Goal: Task Accomplishment & Management: Manage account settings

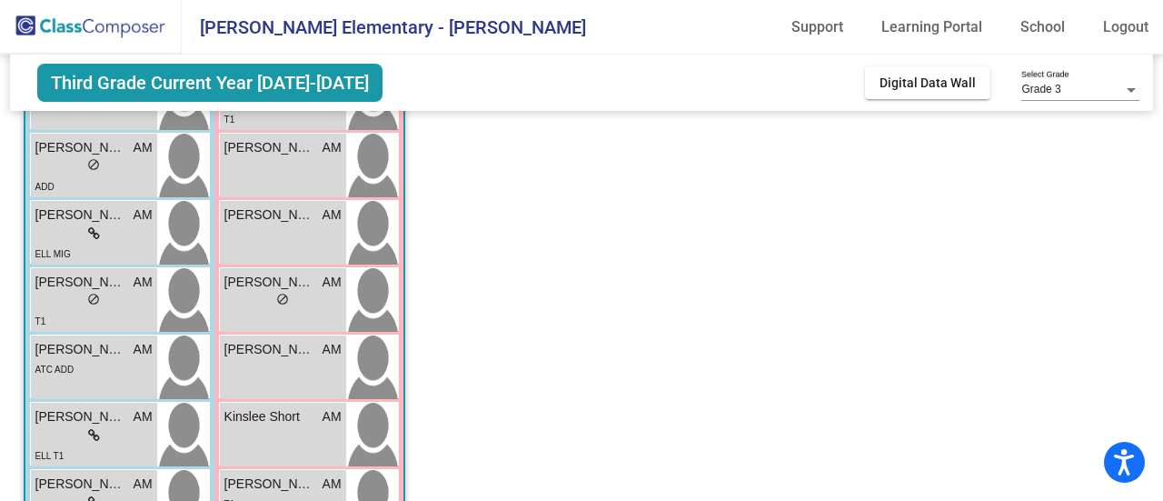
scroll to position [361, 0]
click at [104, 293] on div "lock do_not_disturb_alt" at bounding box center [93, 300] width 117 height 19
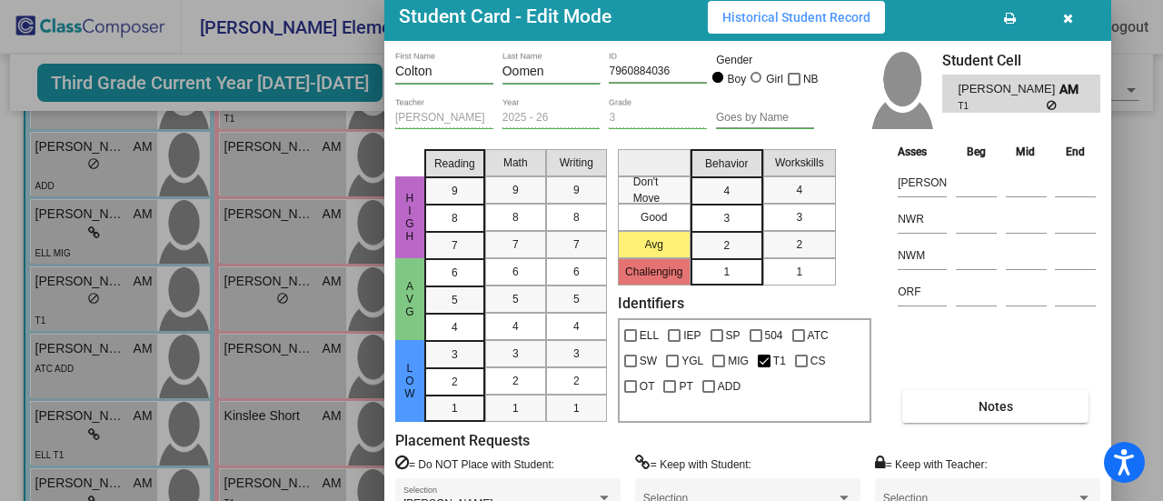
drag, startPoint x: 979, startPoint y: 20, endPoint x: 848, endPoint y: -1, distance: 133.4
click at [848, 0] on html "Accessibility Screen-Reader Guide, Feedback, and Issue Reporting | New window […" at bounding box center [581, 250] width 1163 height 501
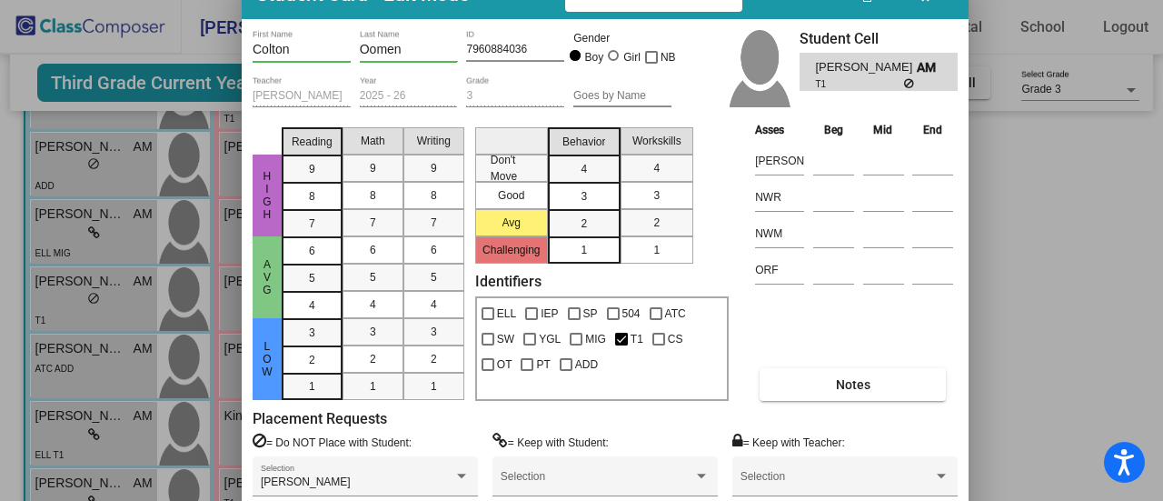
drag, startPoint x: 838, startPoint y: 15, endPoint x: 787, endPoint y: 7, distance: 51.5
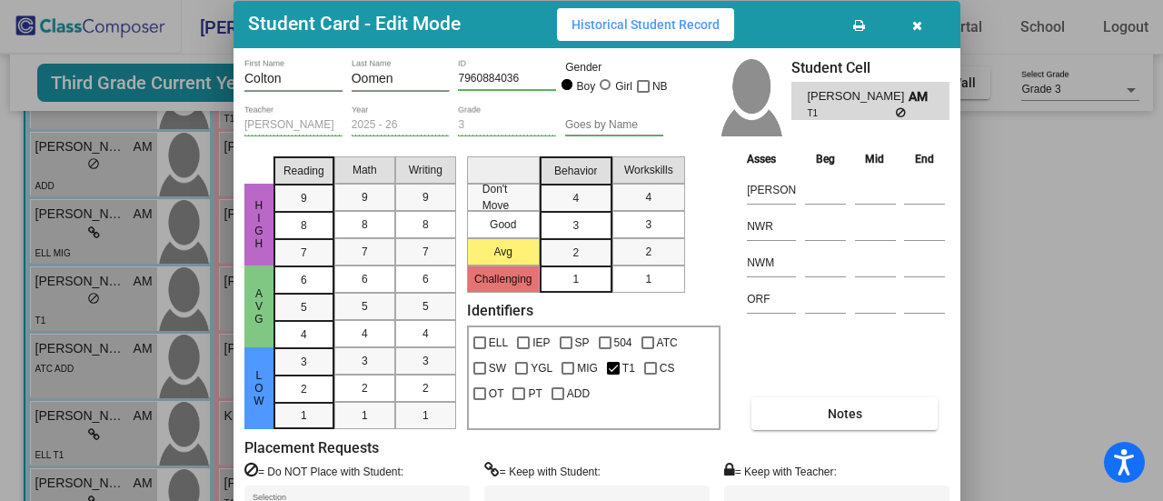
drag, startPoint x: 787, startPoint y: 7, endPoint x: 780, endPoint y: 41, distance: 34.2
click at [780, 41] on div "Student Card - Edit Mode Historical Student Record" at bounding box center [597, 24] width 727 height 47
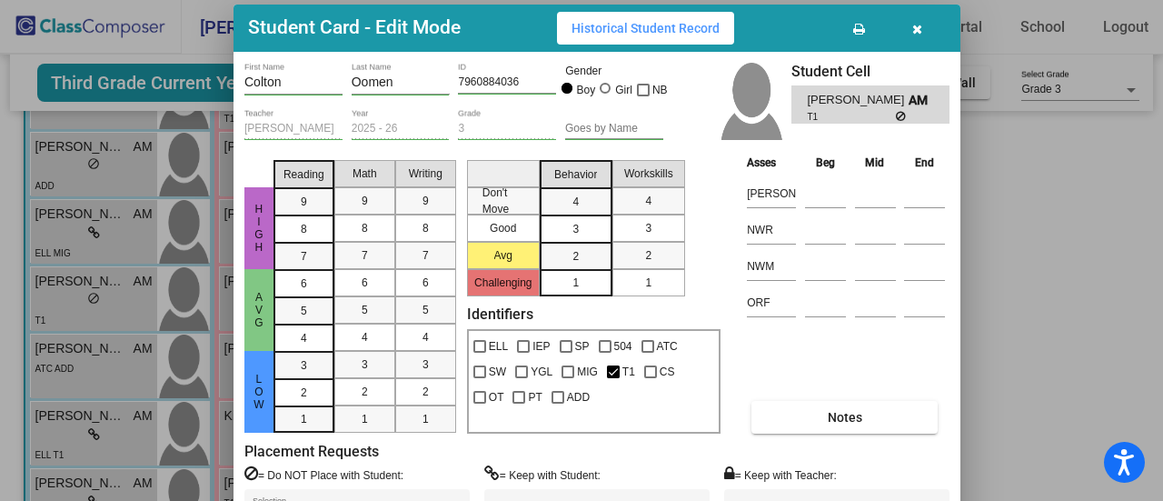
click at [919, 24] on icon "button" at bounding box center [917, 29] width 10 height 13
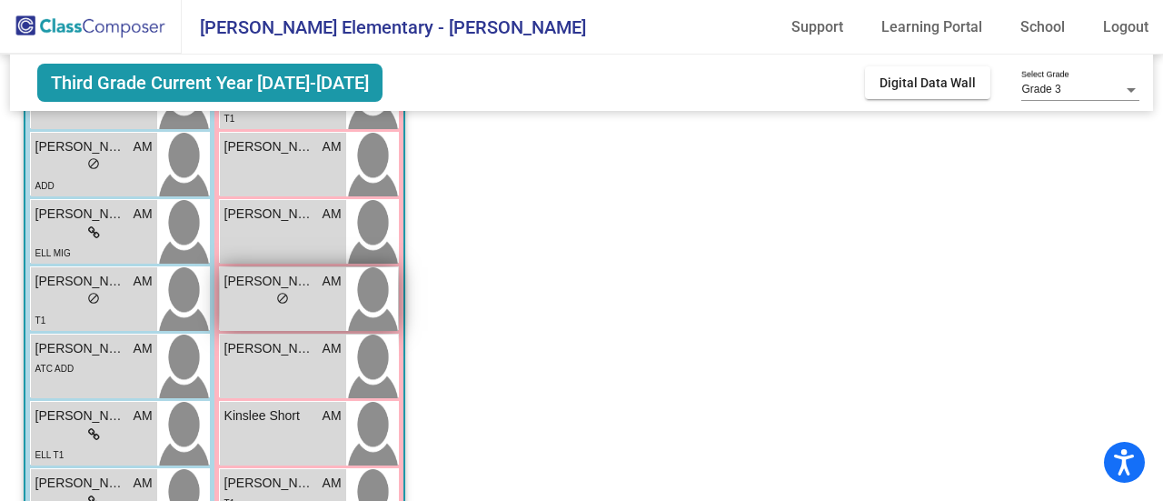
click at [280, 299] on span "do_not_disturb_alt" at bounding box center [282, 298] width 13 height 13
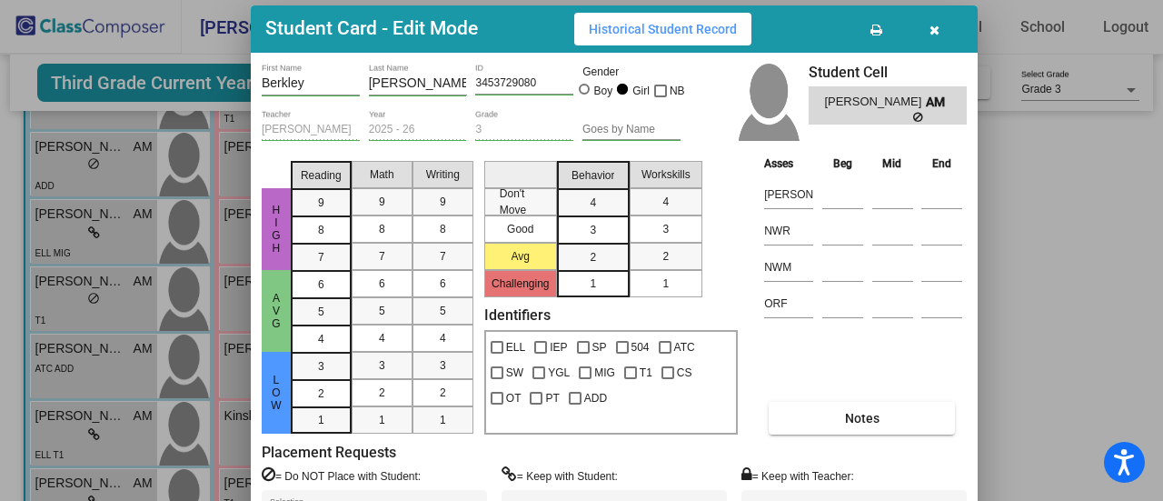
drag, startPoint x: 702, startPoint y: 17, endPoint x: 530, endPoint y: 23, distance: 172.7
click at [530, 23] on div "Student Card - Edit Mode Historical Student Record" at bounding box center [614, 28] width 727 height 47
click at [941, 32] on button "button" at bounding box center [933, 29] width 58 height 33
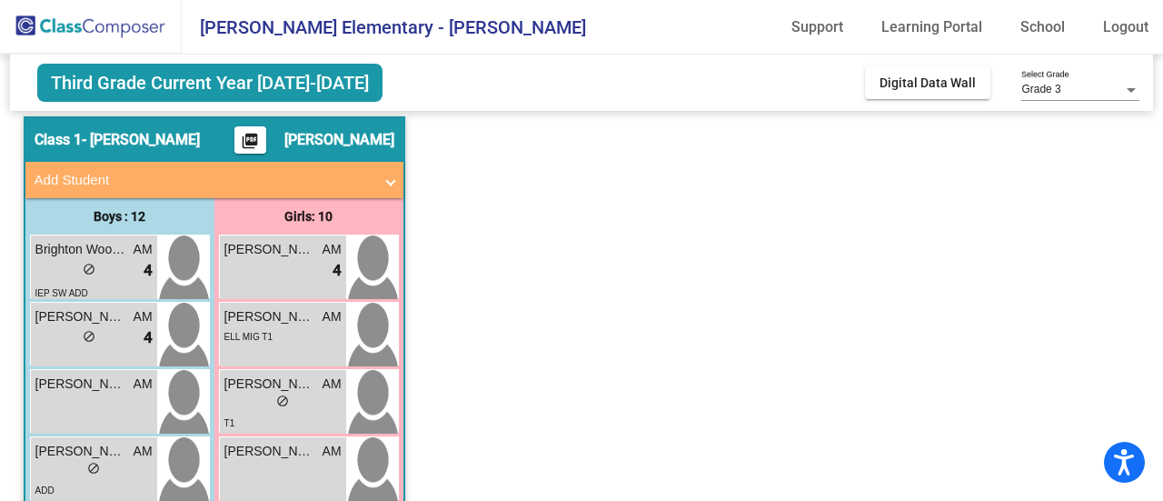
scroll to position [29, 0]
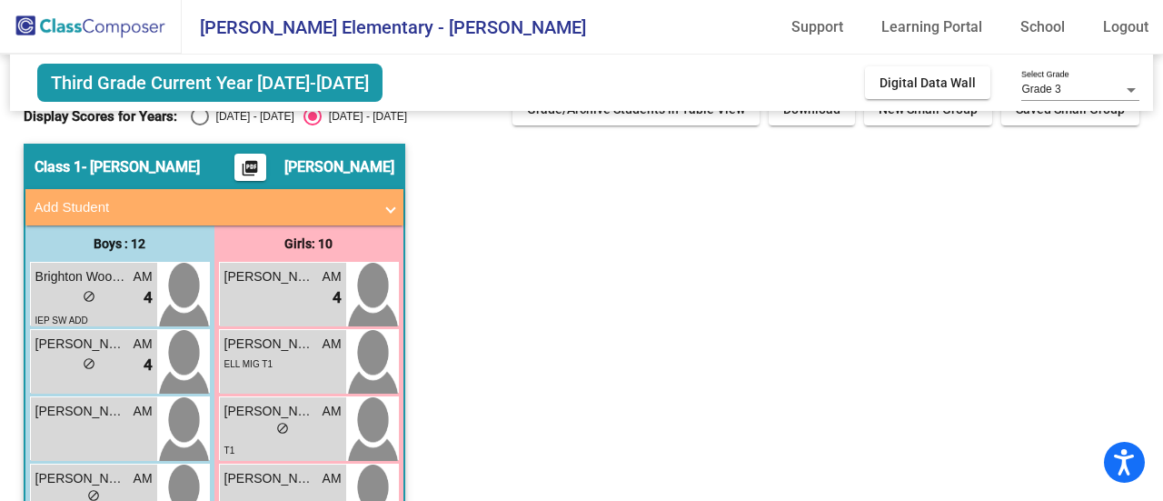
click at [244, 115] on div "[DATE] - [DATE]" at bounding box center [251, 116] width 85 height 16
click at [200, 125] on input "[DATE] - [DATE]" at bounding box center [199, 125] width 1 height 1
radio input "true"
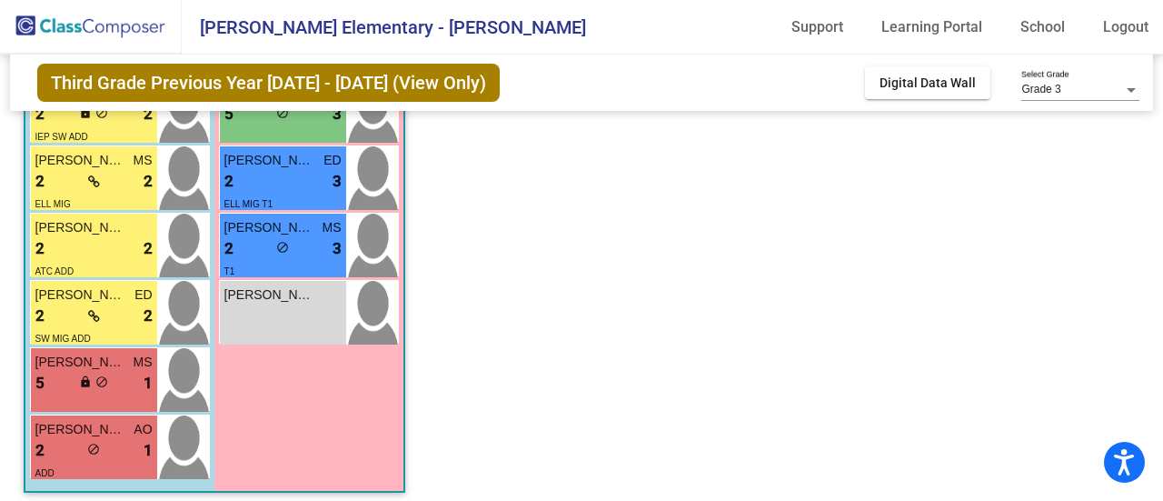
scroll to position [625, 0]
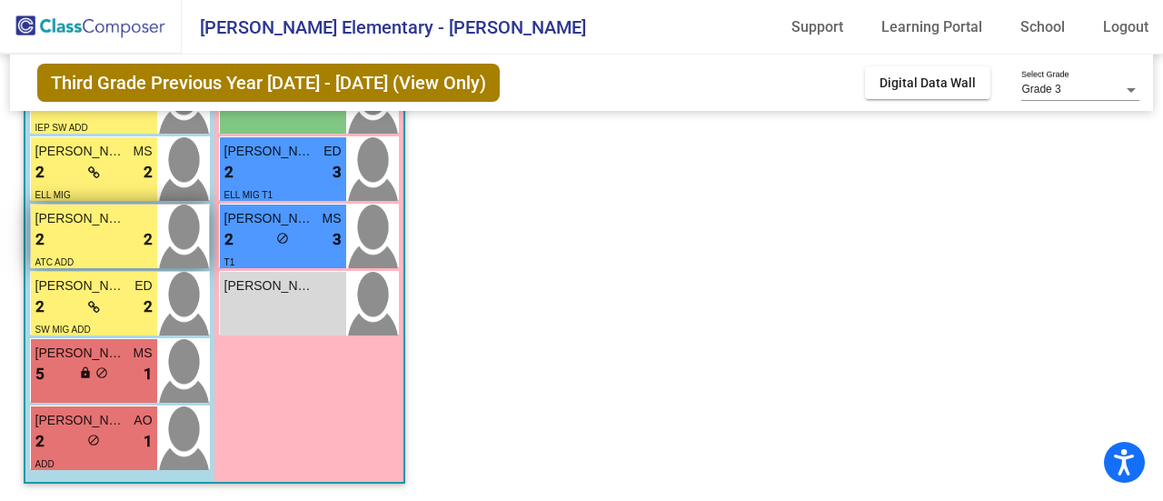
click at [89, 231] on div "2 lock do_not_disturb_alt 2" at bounding box center [93, 240] width 117 height 24
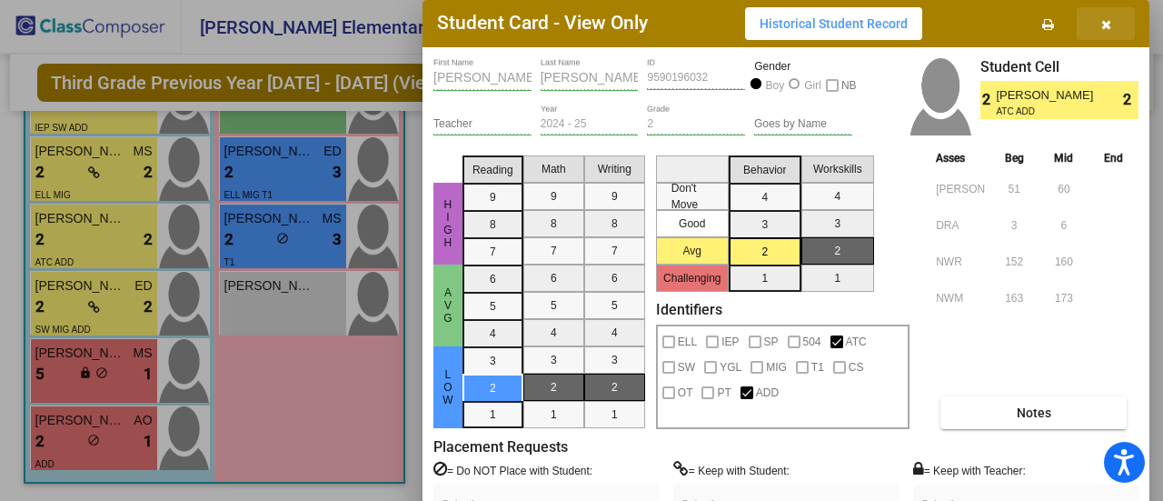
click at [1112, 22] on button "button" at bounding box center [1106, 23] width 58 height 33
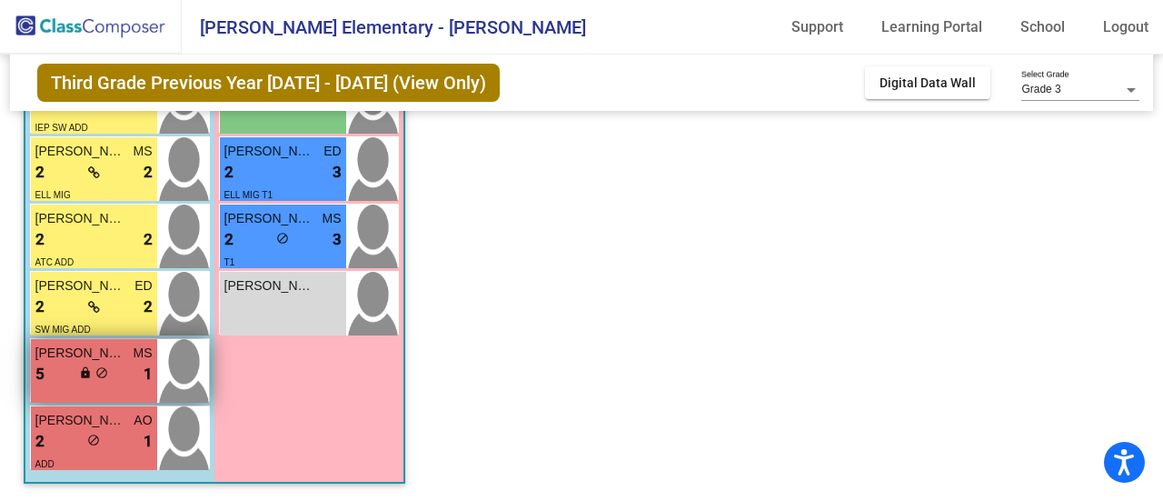
click at [64, 379] on div "5 lock do_not_disturb_alt 1" at bounding box center [93, 375] width 117 height 24
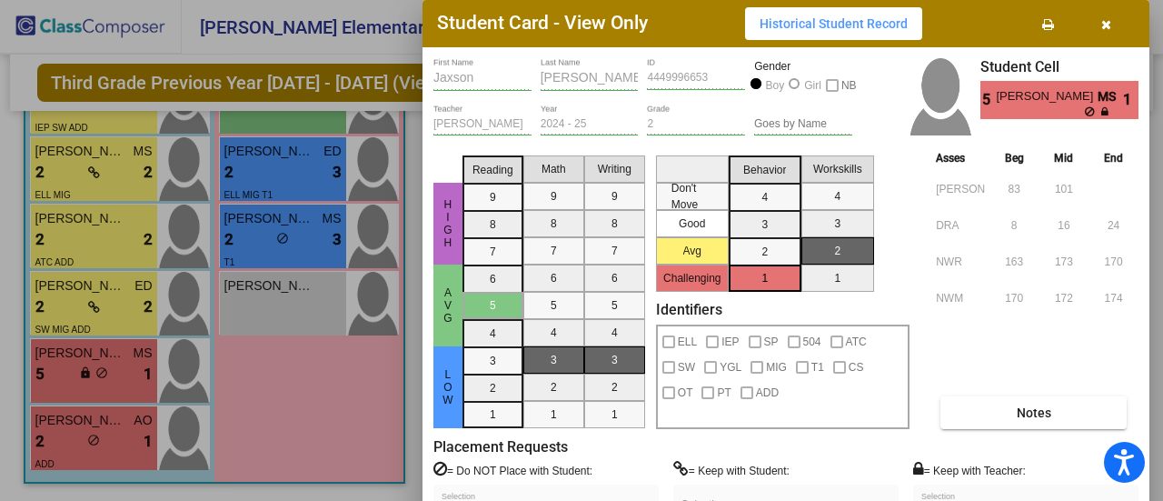
click at [95, 442] on div at bounding box center [581, 250] width 1163 height 501
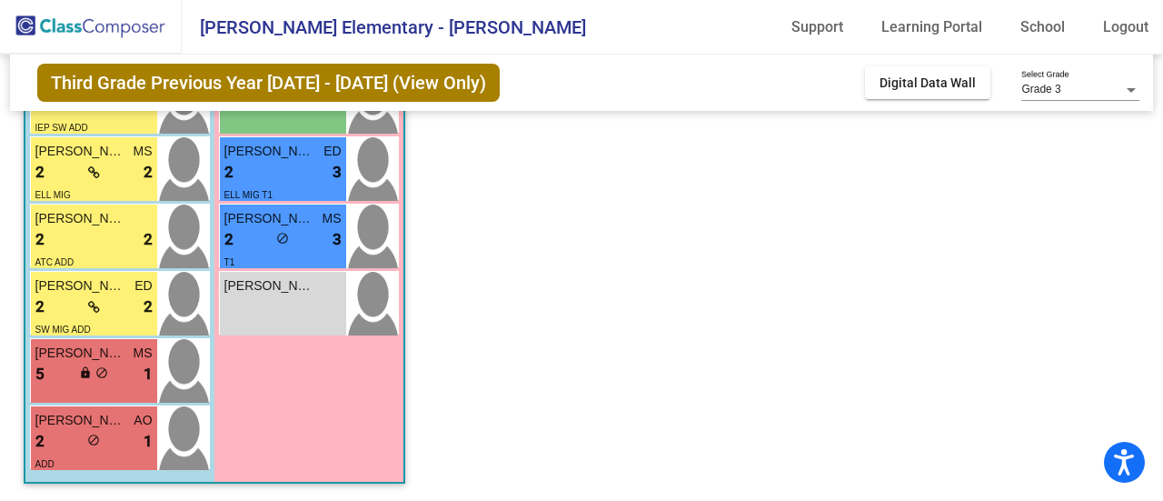
click at [95, 442] on span "do_not_disturb_alt" at bounding box center [93, 439] width 13 height 13
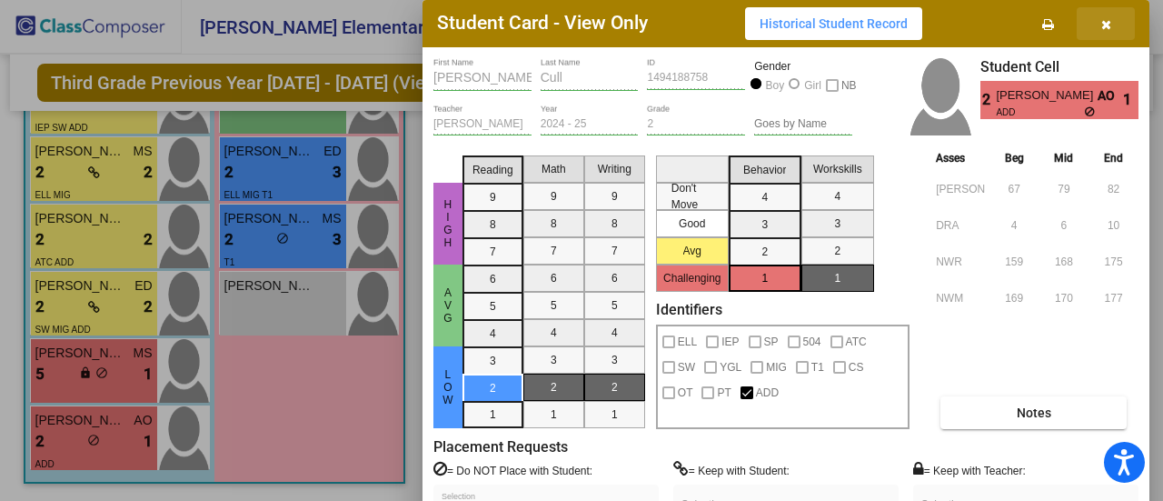
click at [1108, 26] on icon "button" at bounding box center [1106, 24] width 10 height 13
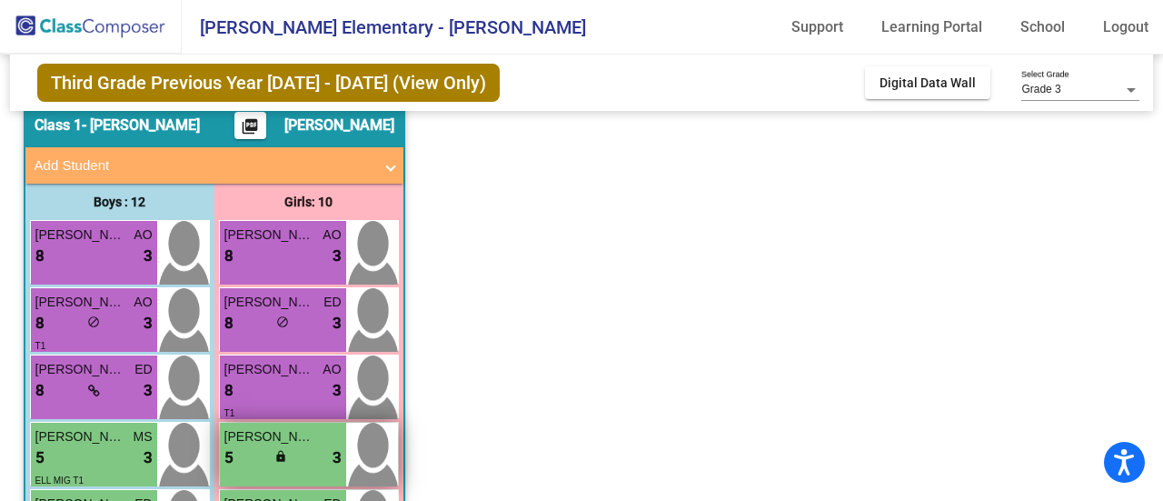
scroll to position [71, 0]
click at [303, 450] on div "5 lock do_not_disturb_alt 3" at bounding box center [282, 458] width 117 height 24
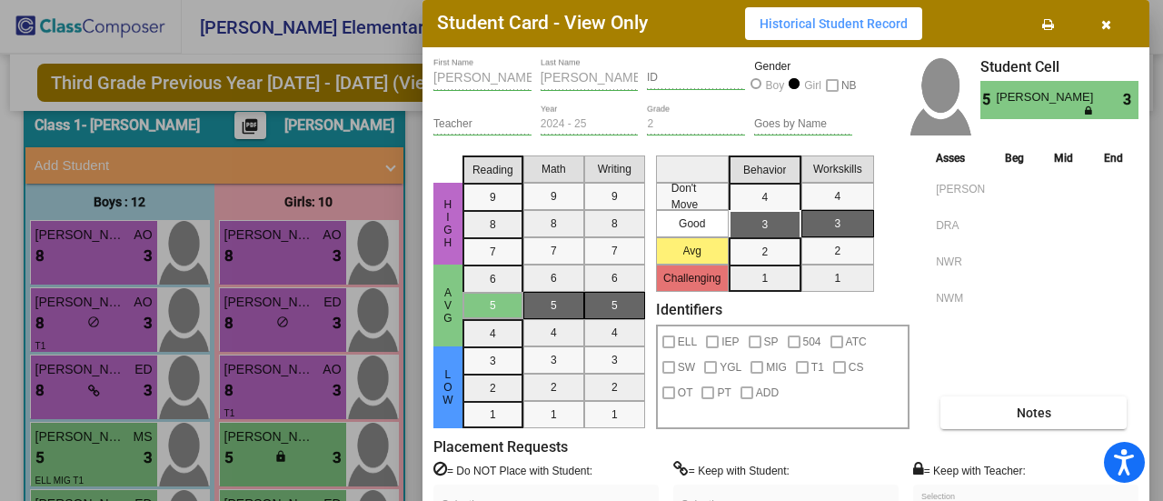
drag, startPoint x: 972, startPoint y: 21, endPoint x: 854, endPoint y: -45, distance: 135.0
drag, startPoint x: 854, startPoint y: -45, endPoint x: 701, endPoint y: 19, distance: 165.4
click at [701, 19] on div "Student Card - View Only Historical Student Record" at bounding box center [785, 23] width 727 height 47
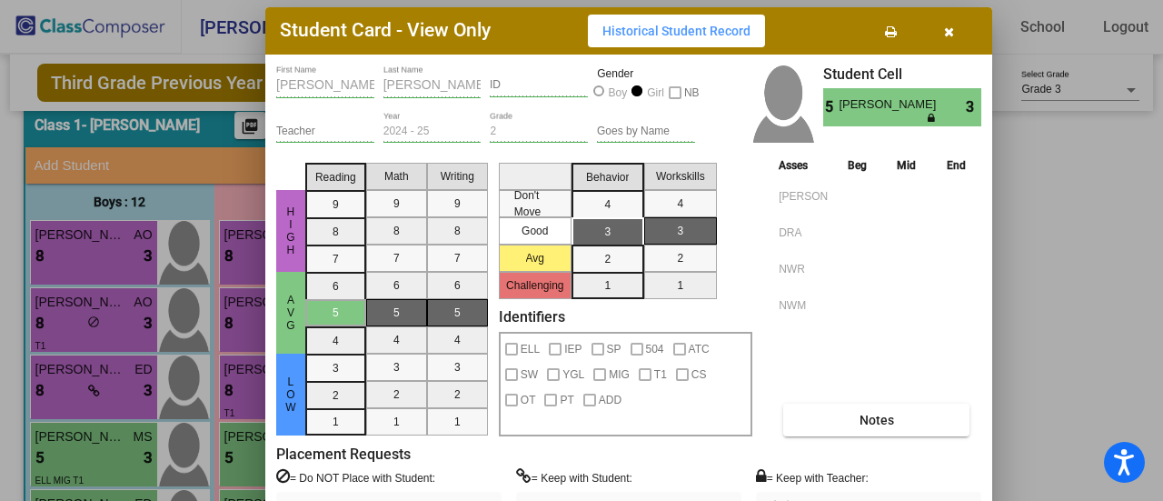
drag, startPoint x: 969, startPoint y: 19, endPoint x: 812, endPoint y: 26, distance: 157.4
click at [812, 26] on div "Student Card - View Only Historical Student Record" at bounding box center [628, 30] width 727 height 47
click at [720, 45] on button "Historical Student Record" at bounding box center [676, 31] width 177 height 33
click at [945, 25] on span "button" at bounding box center [949, 31] width 10 height 15
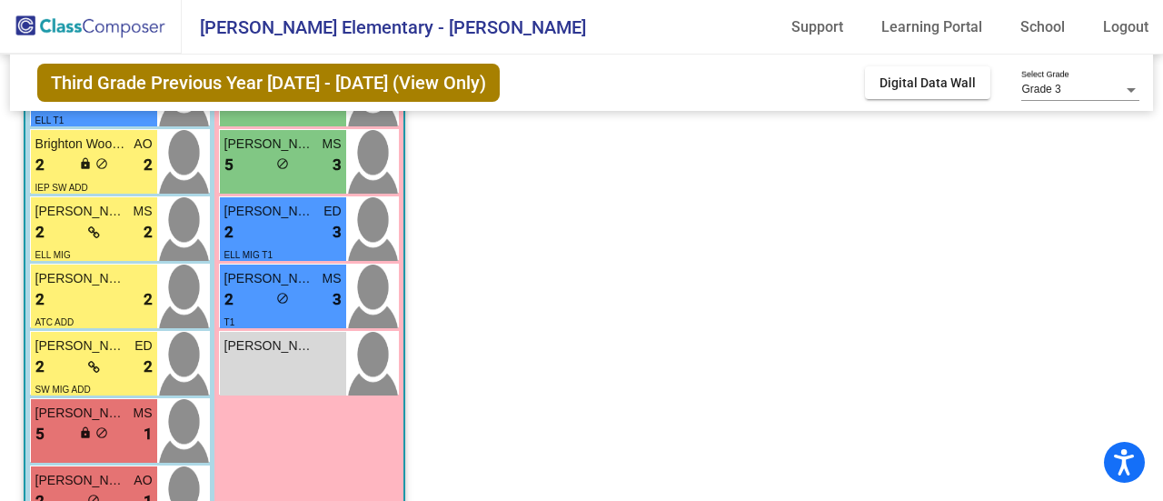
scroll to position [567, 0]
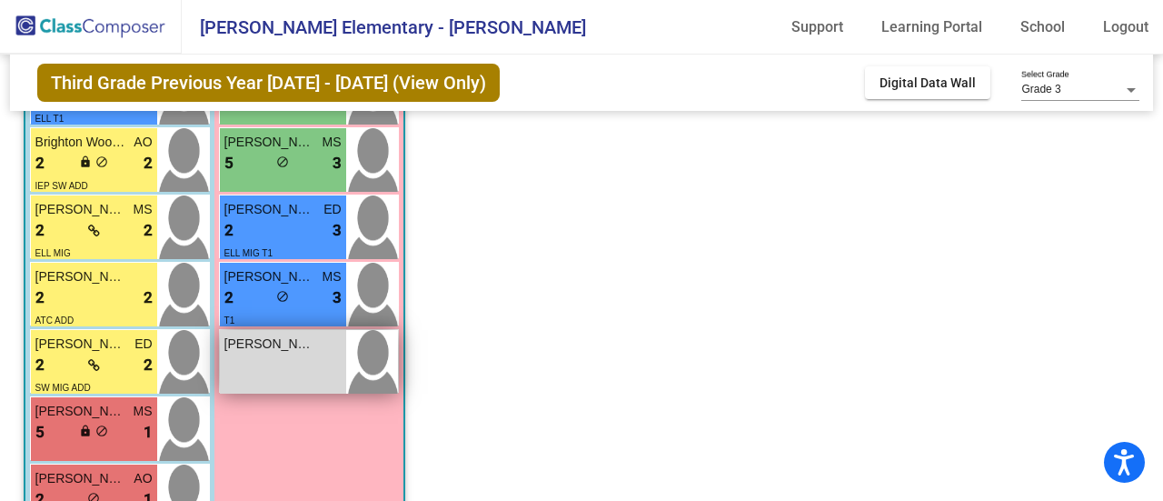
click at [298, 357] on div "[PERSON_NAME] lock do_not_disturb_alt" at bounding box center [283, 362] width 126 height 64
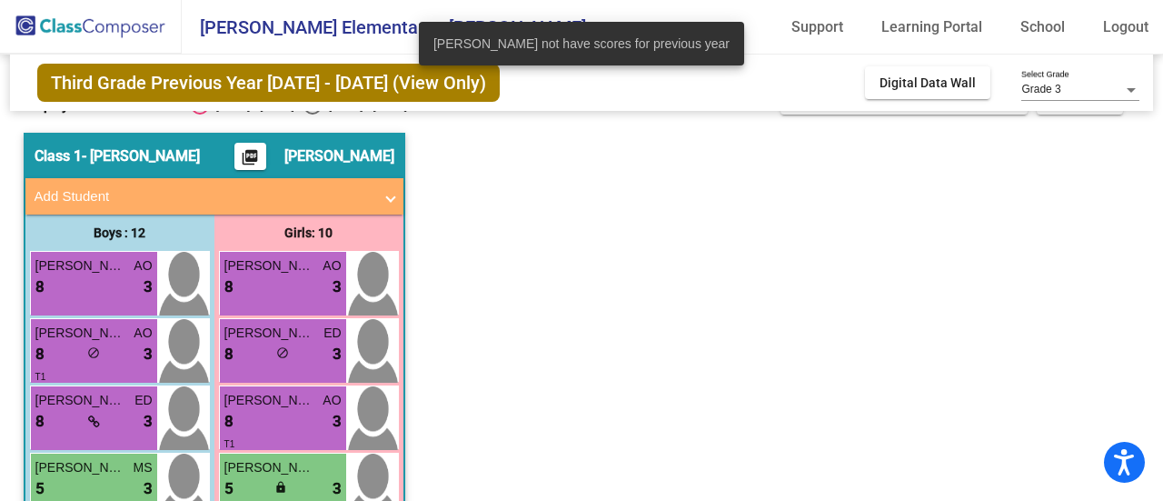
scroll to position [0, 0]
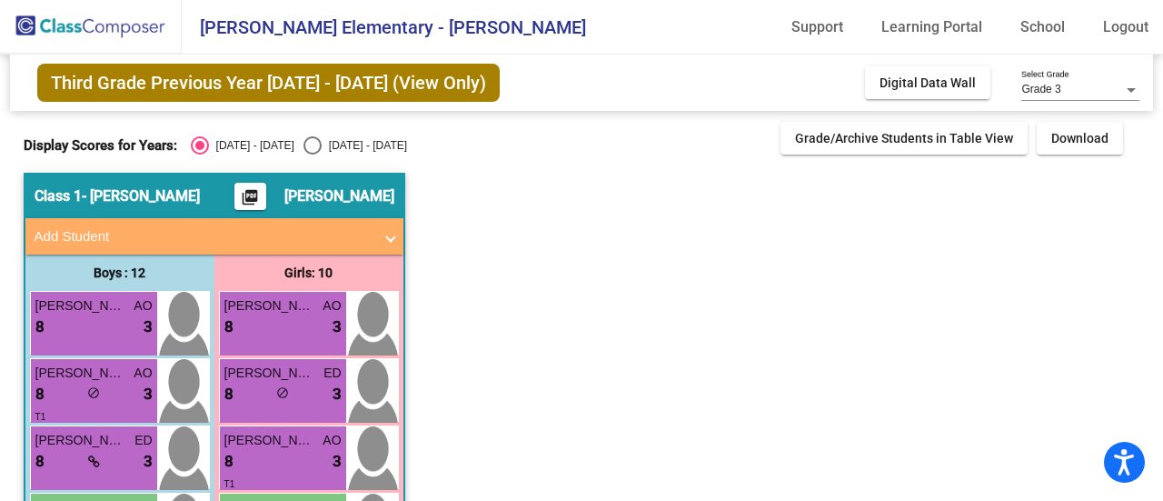
click at [303, 141] on div "Select an option" at bounding box center [312, 145] width 18 height 18
click at [312, 154] on input "[DATE] - [DATE]" at bounding box center [312, 154] width 1 height 1
radio input "true"
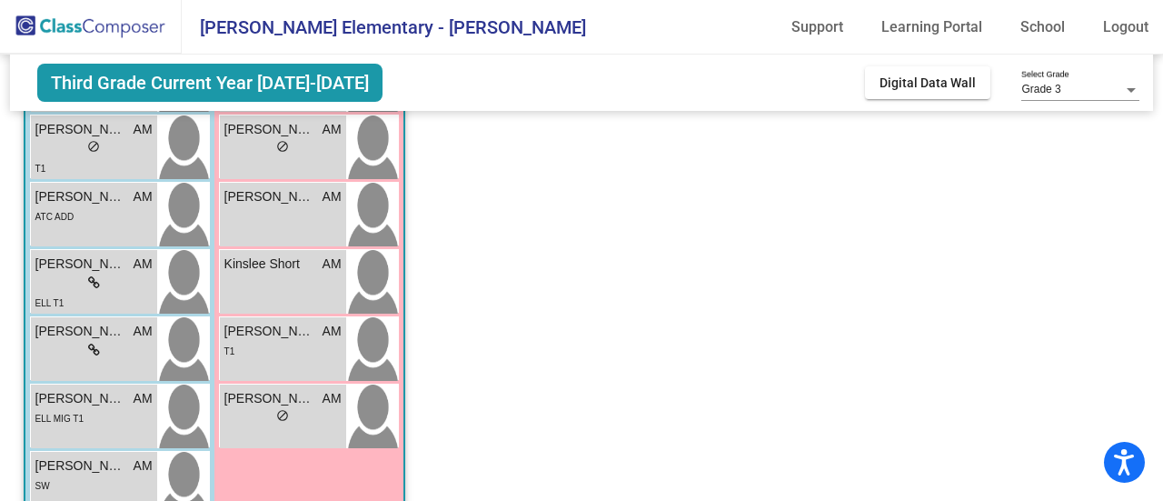
scroll to position [529, 0]
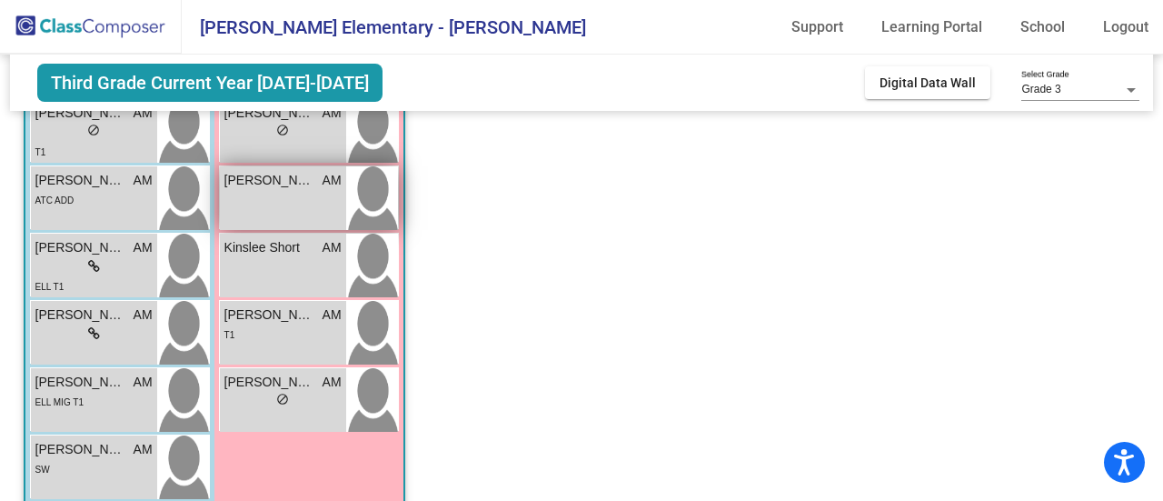
click at [299, 195] on div "[PERSON_NAME] AM lock do_not_disturb_alt" at bounding box center [283, 198] width 126 height 64
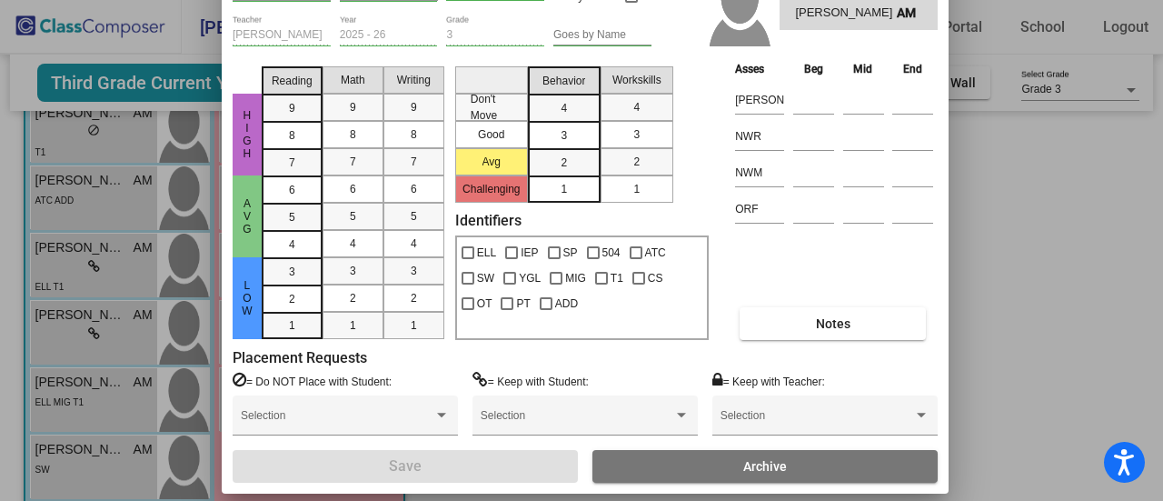
drag, startPoint x: 968, startPoint y: 8, endPoint x: 768, endPoint y: -79, distance: 218.1
click at [768, 0] on html "Accessibility Screen-Reader Guide, Feedback, and Issue Reporting | New window […" at bounding box center [581, 250] width 1163 height 501
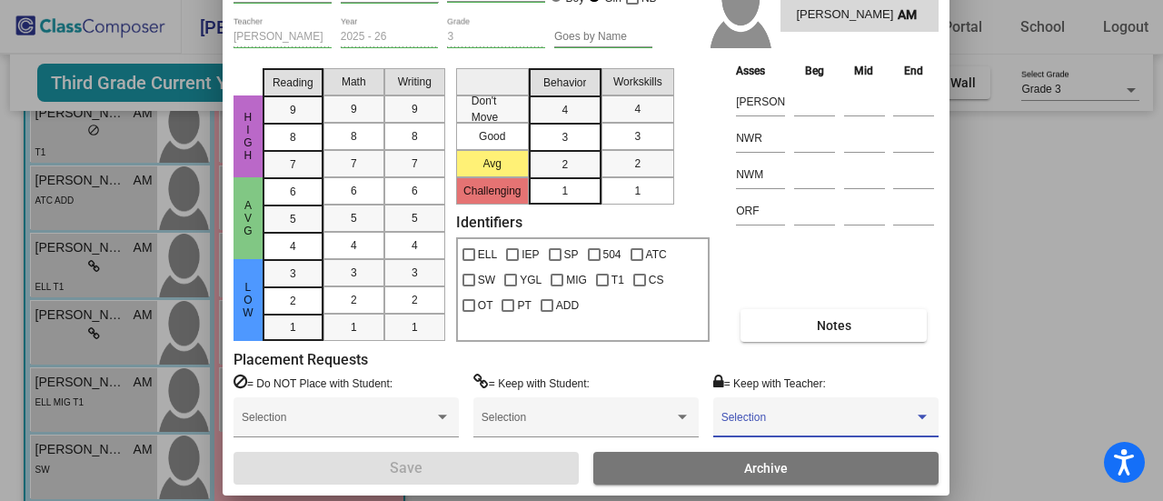
click at [836, 424] on span at bounding box center [817, 423] width 193 height 13
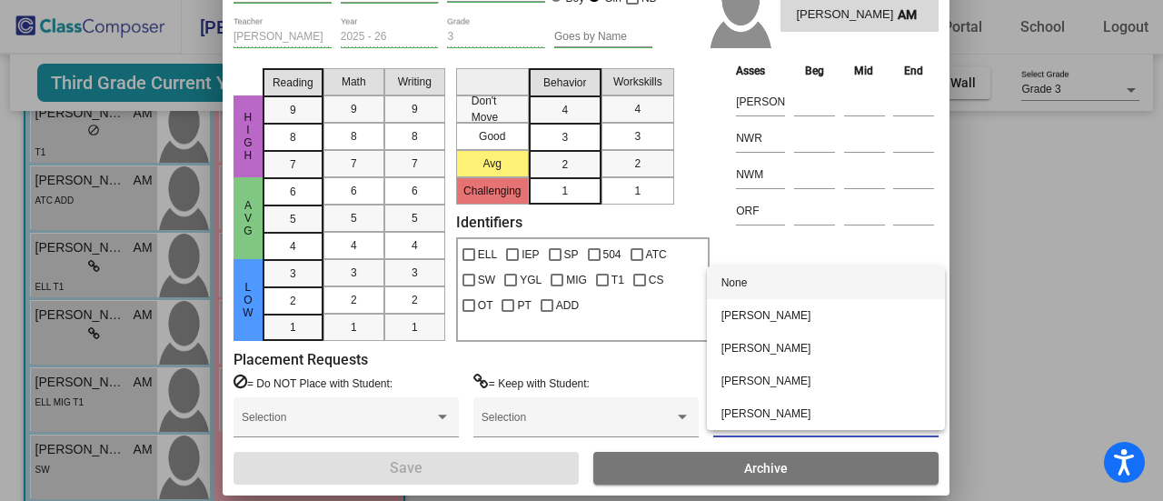
click at [668, 359] on div at bounding box center [581, 250] width 1163 height 501
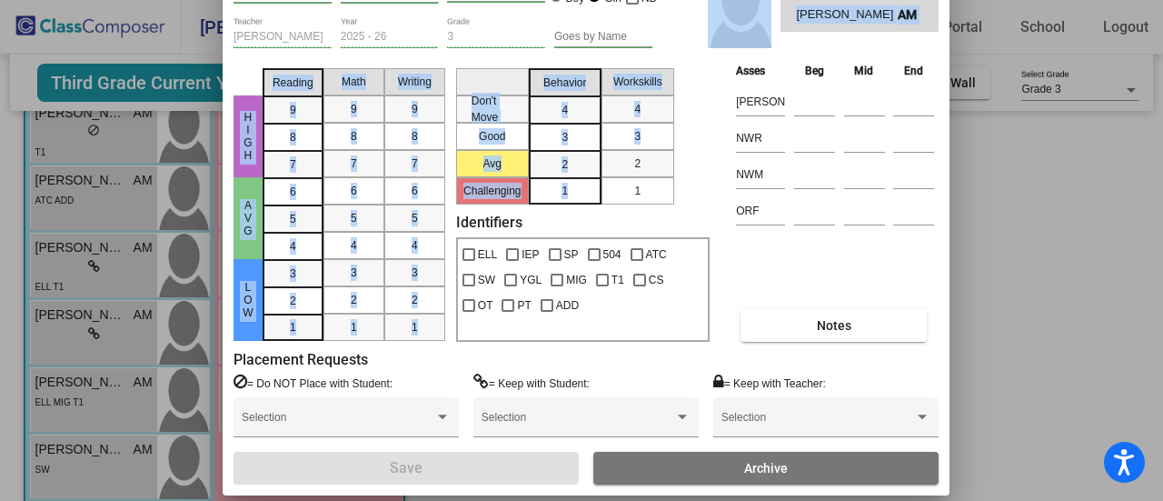
drag, startPoint x: 696, startPoint y: 36, endPoint x: 691, endPoint y: 147, distance: 111.0
click at [691, 147] on div "[PERSON_NAME] First Name [PERSON_NAME] Last Name 6032131651 ID Gender Boy Girl …" at bounding box center [586, 227] width 705 height 513
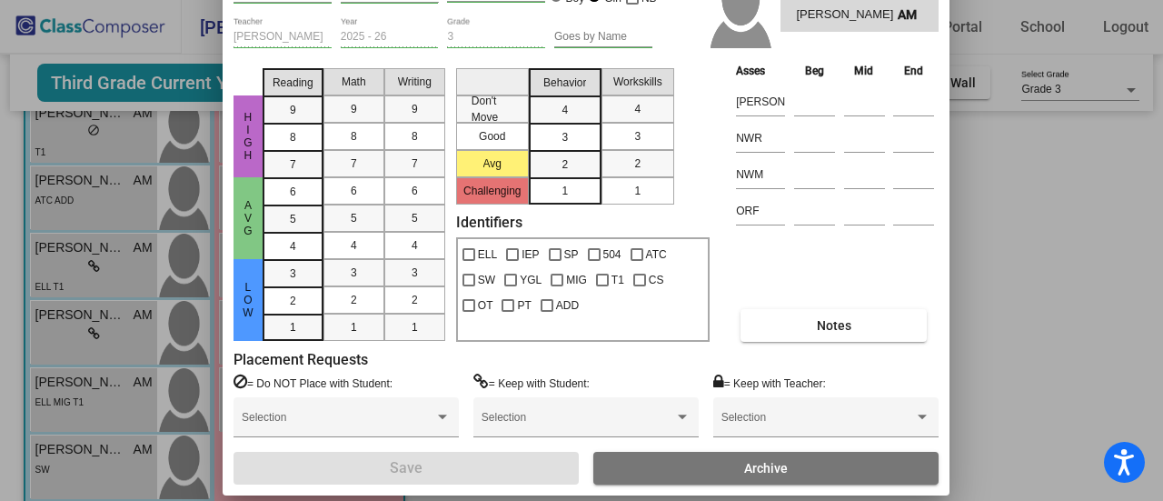
click at [1114, 283] on div at bounding box center [581, 250] width 1163 height 501
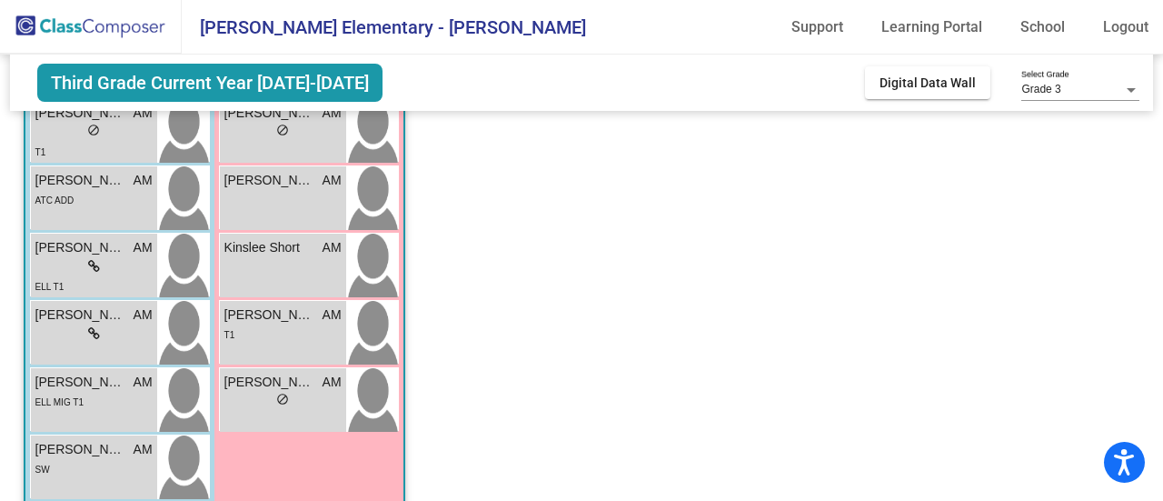
scroll to position [0, 0]
